Goal: Communication & Community: Answer question/provide support

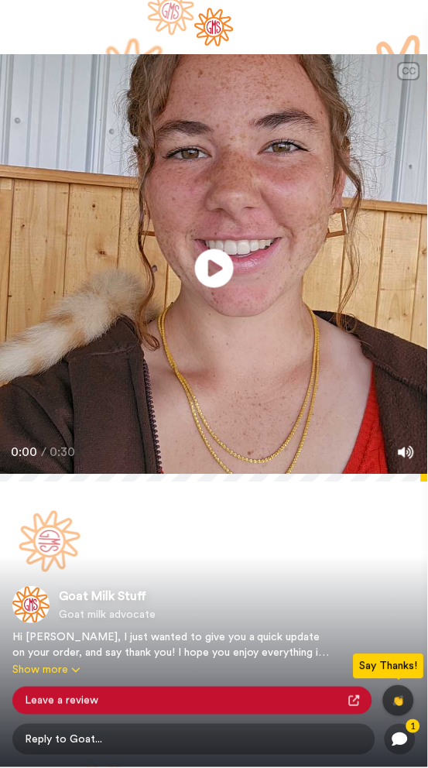
click at [216, 275] on icon at bounding box center [214, 268] width 39 height 39
click at [60, 751] on span "Reply to Goat..." at bounding box center [193, 739] width 363 height 31
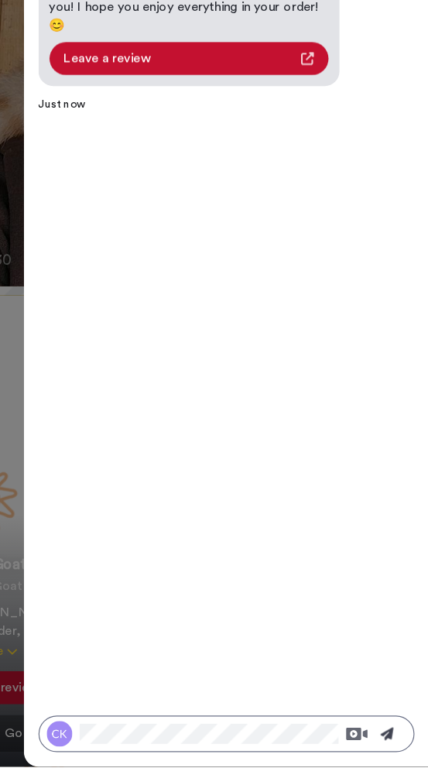
scroll to position [113, 0]
click at [395, 739] on icon at bounding box center [393, 739] width 11 height 11
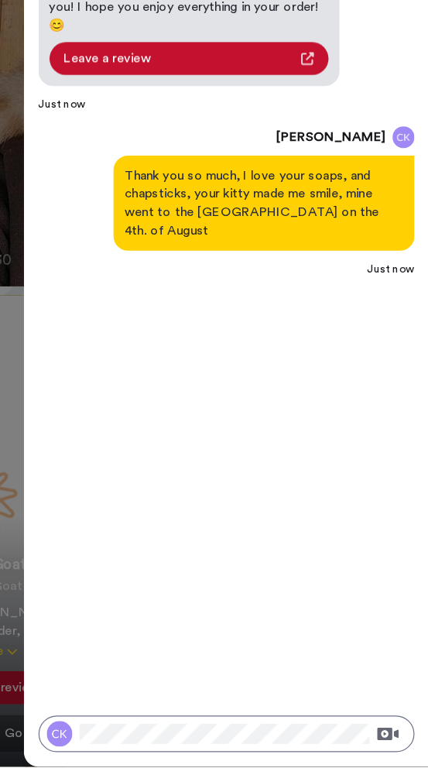
scroll to position [0, 0]
